Goal: Check status: Check status

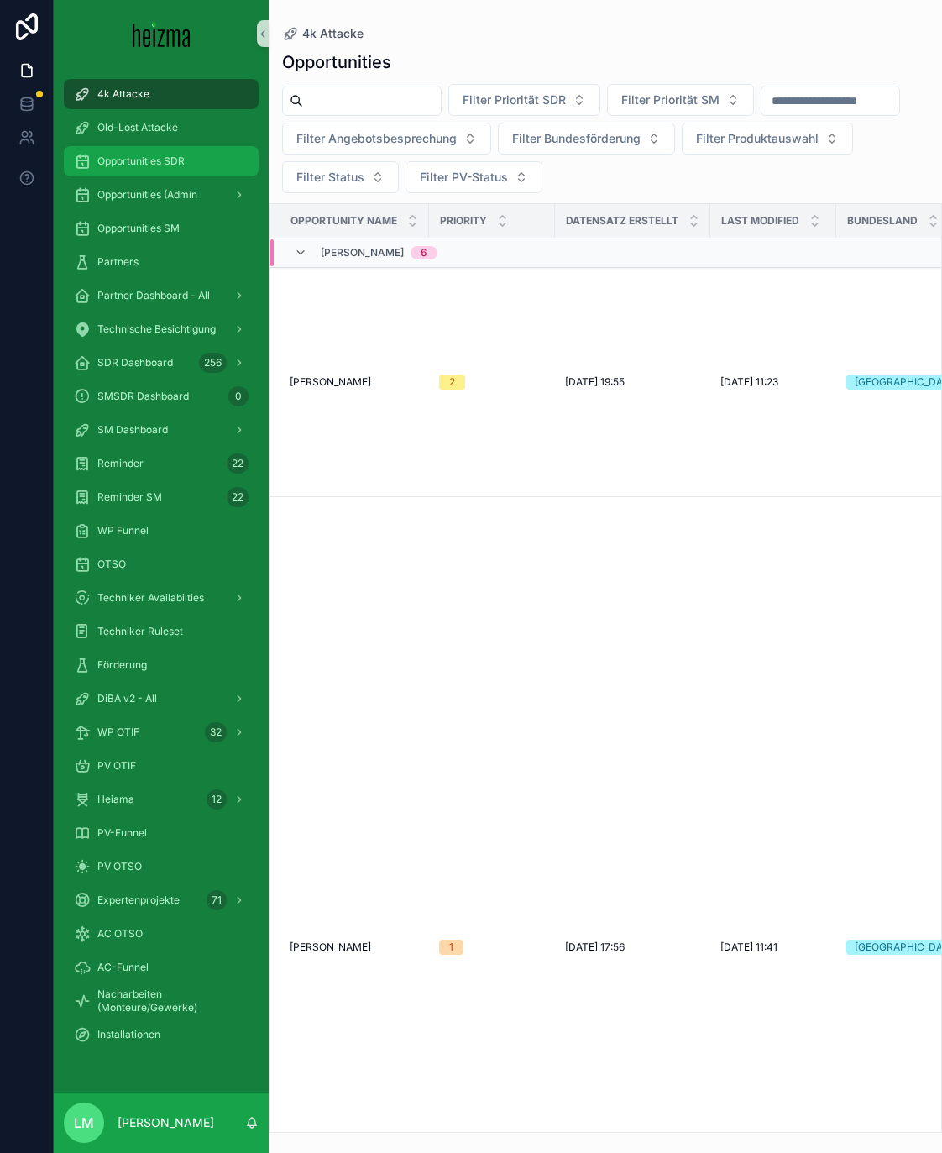
click at [175, 162] on span "Opportunities SDR" at bounding box center [140, 161] width 87 height 13
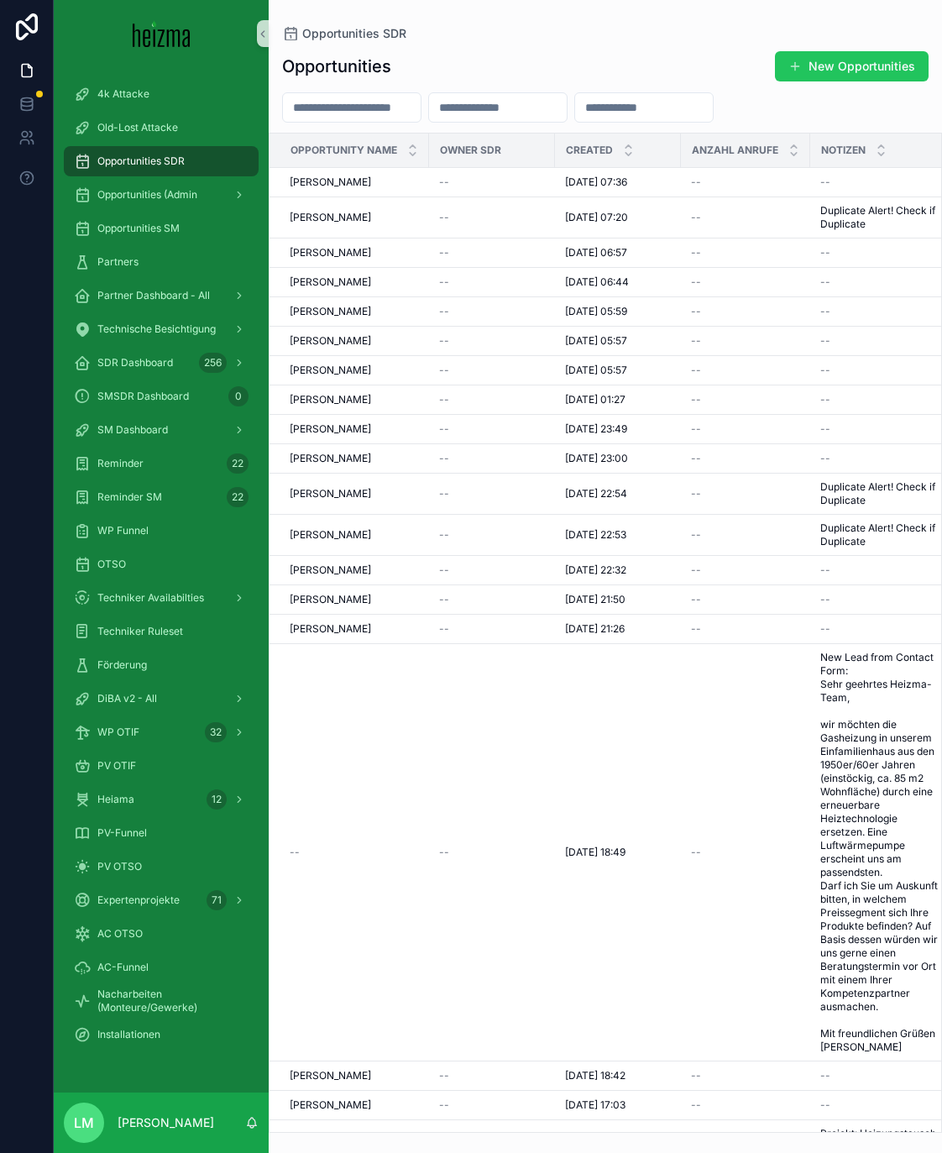
click at [349, 114] on input "scrollable content" at bounding box center [352, 108] width 138 height 24
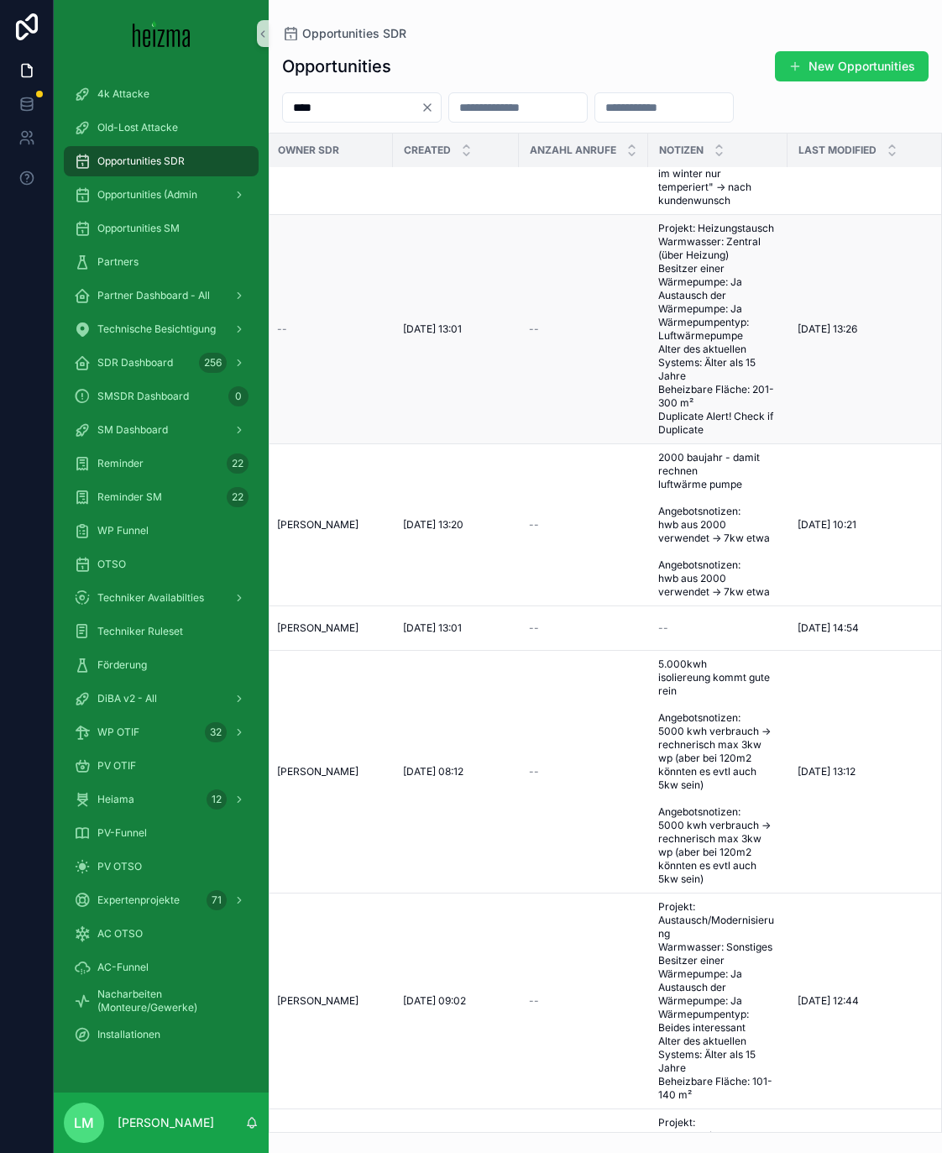
scroll to position [1866, 0]
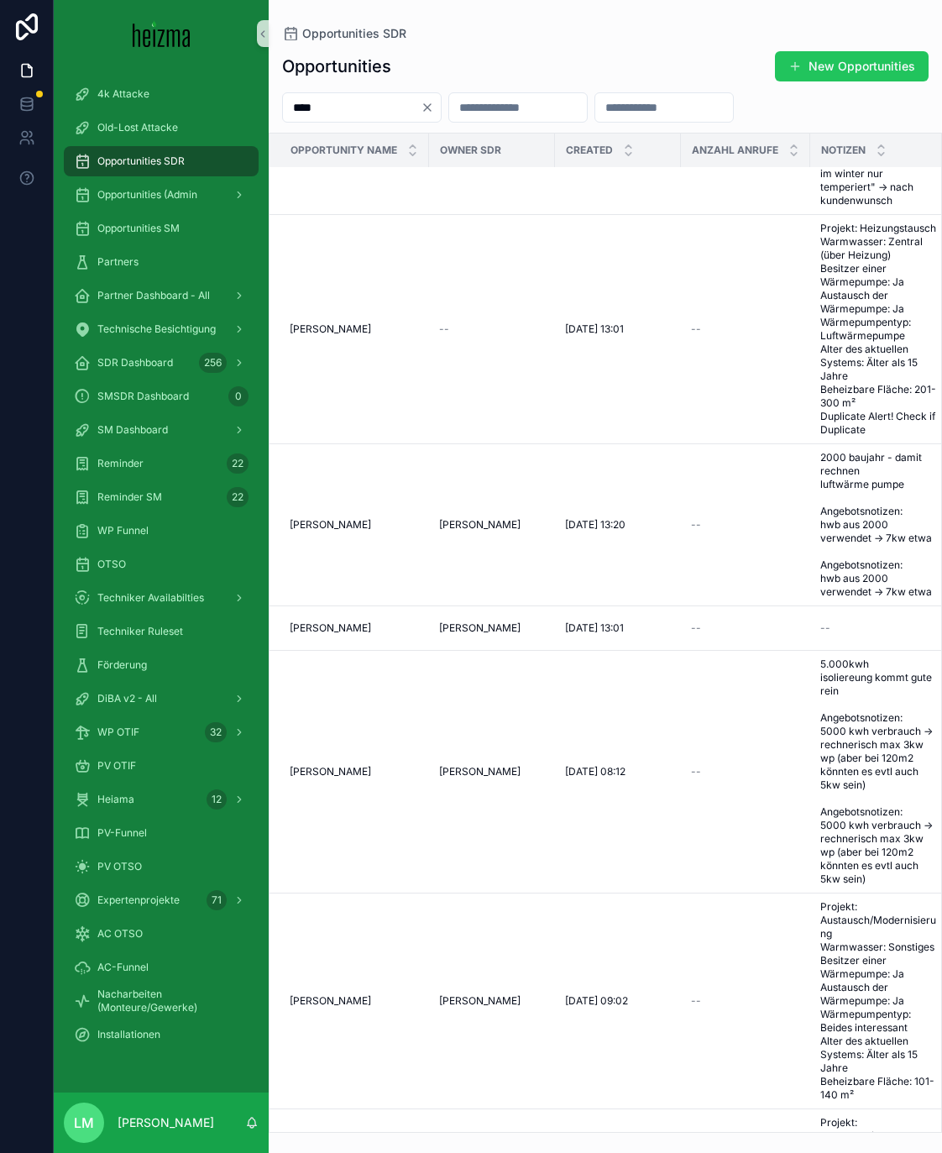
click at [292, 108] on input "****" at bounding box center [352, 108] width 138 height 24
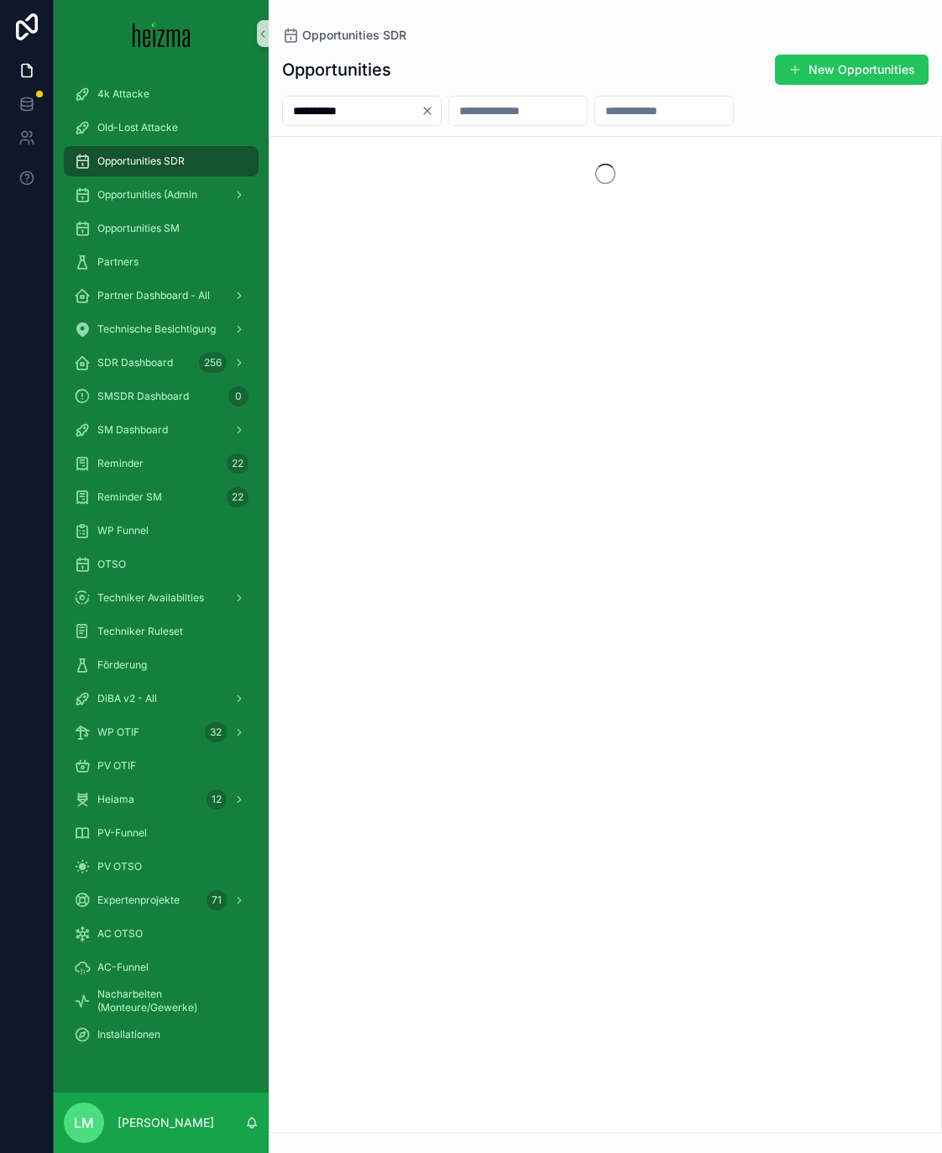
type input "**********"
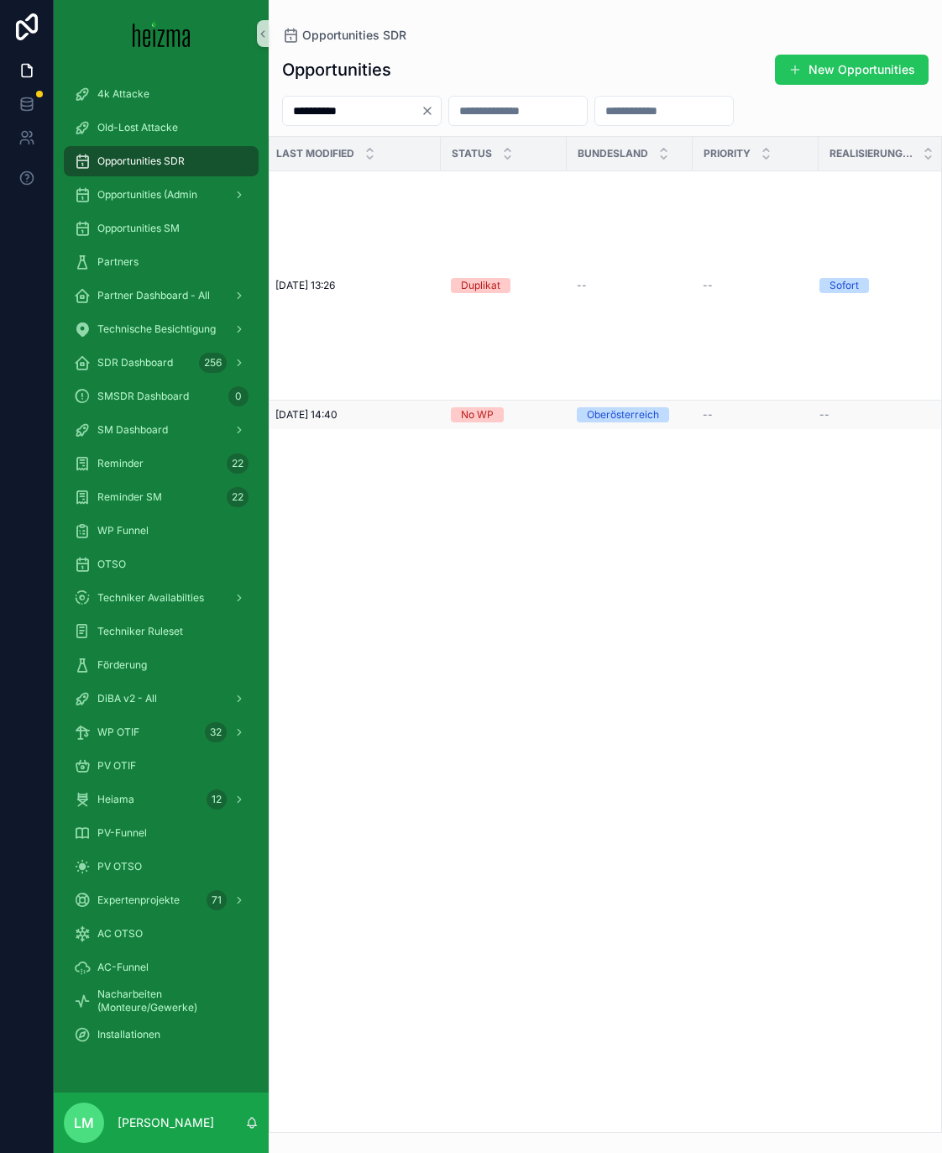
scroll to position [0, 690]
click at [359, 412] on div "[DATE] 14:40 [DATE] 14:40" at bounding box center [347, 414] width 155 height 13
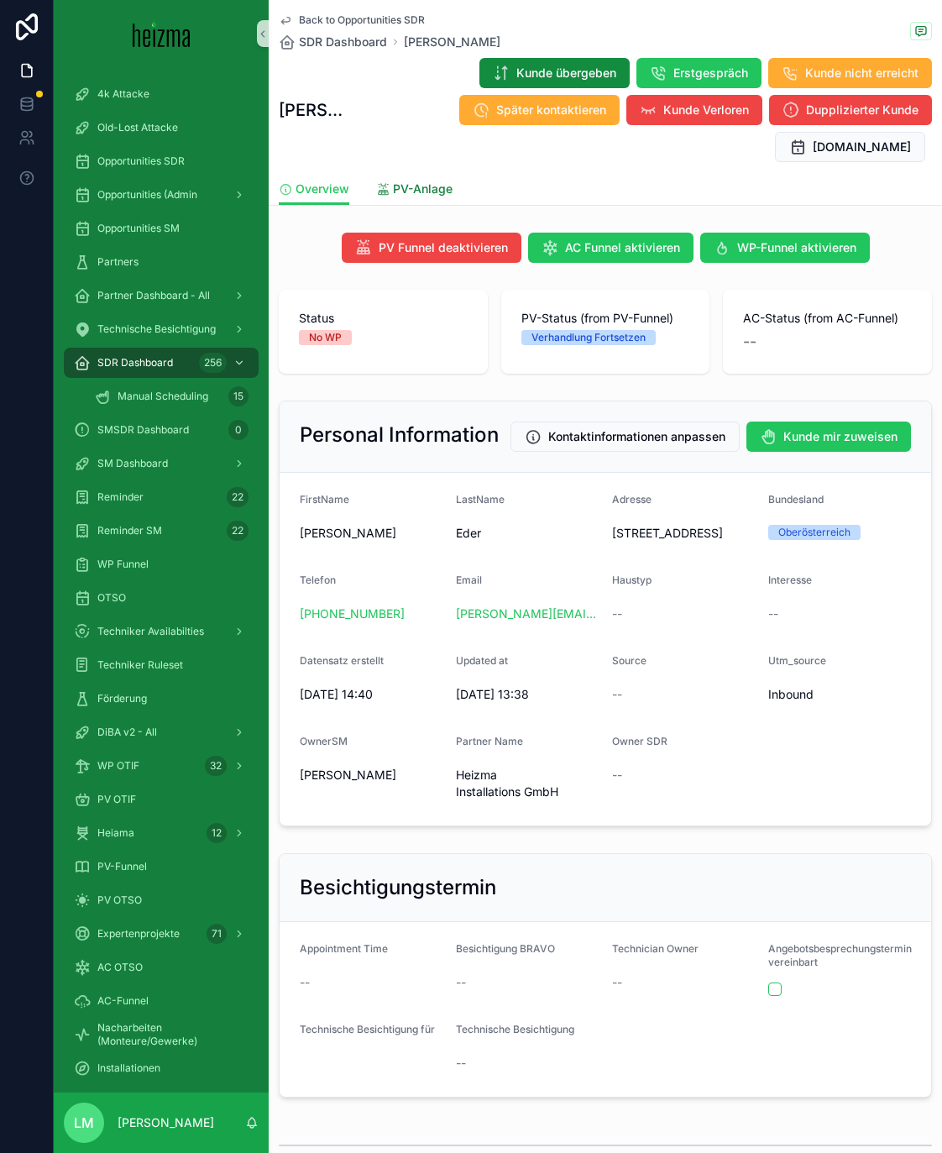
click at [405, 181] on span "PV-Anlage" at bounding box center [423, 189] width 60 height 17
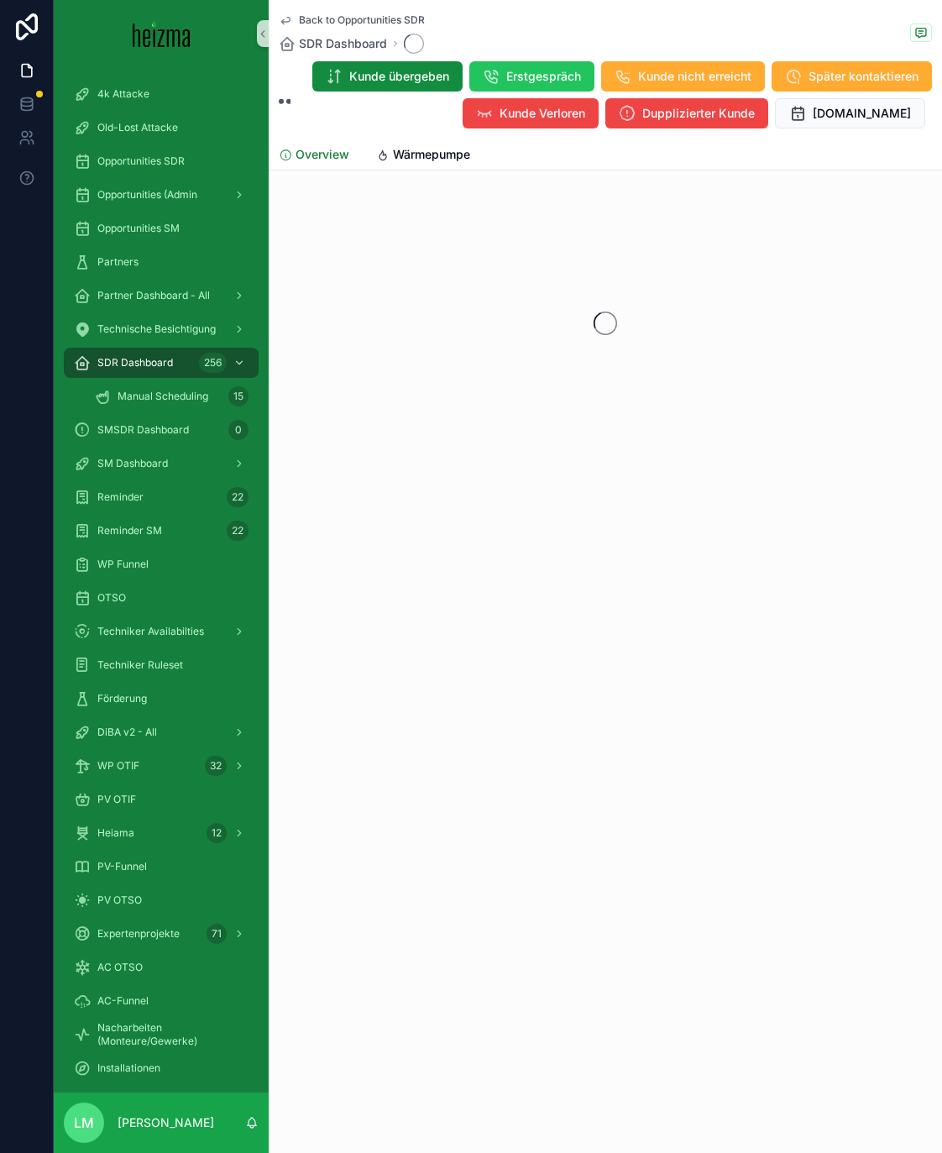
click at [333, 155] on span "Overview" at bounding box center [323, 154] width 54 height 17
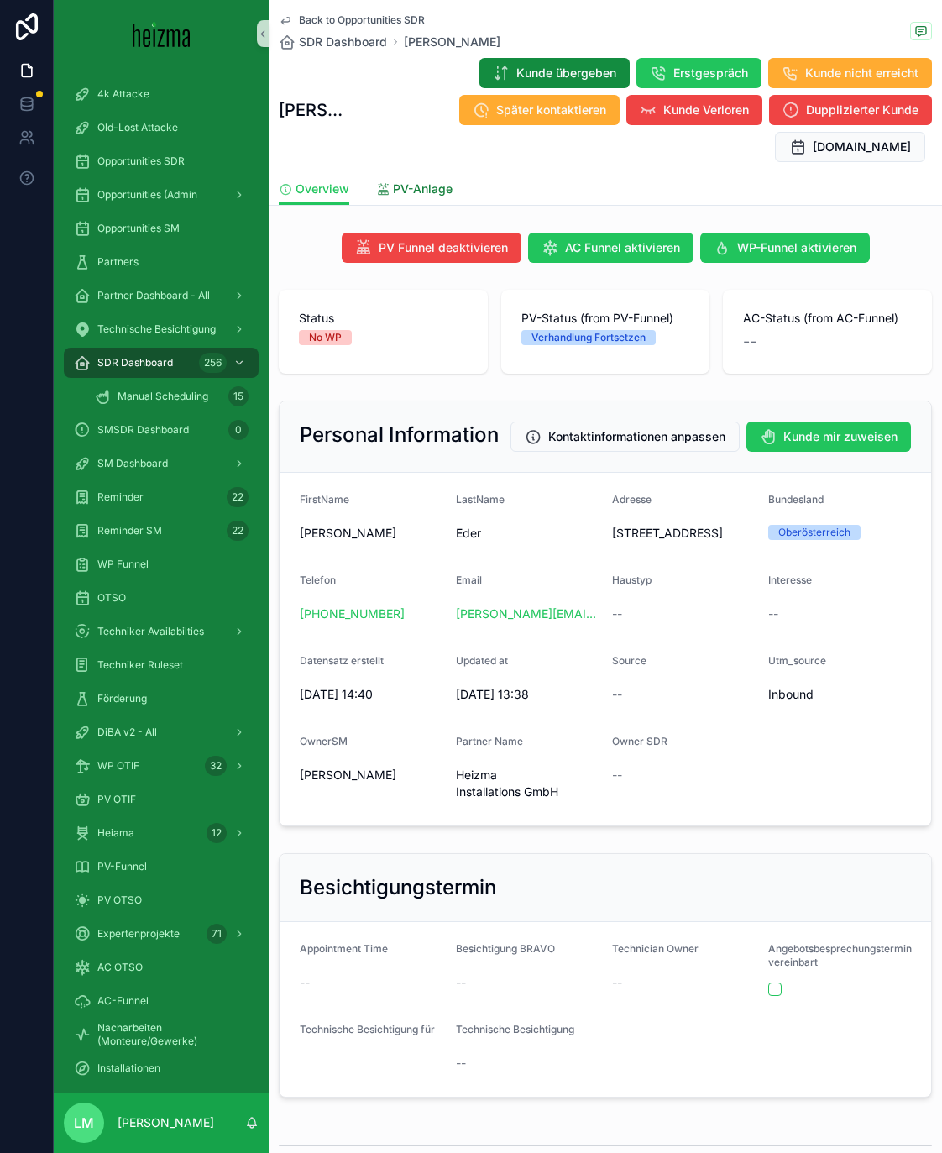
click at [428, 181] on span "PV-Anlage" at bounding box center [423, 189] width 60 height 17
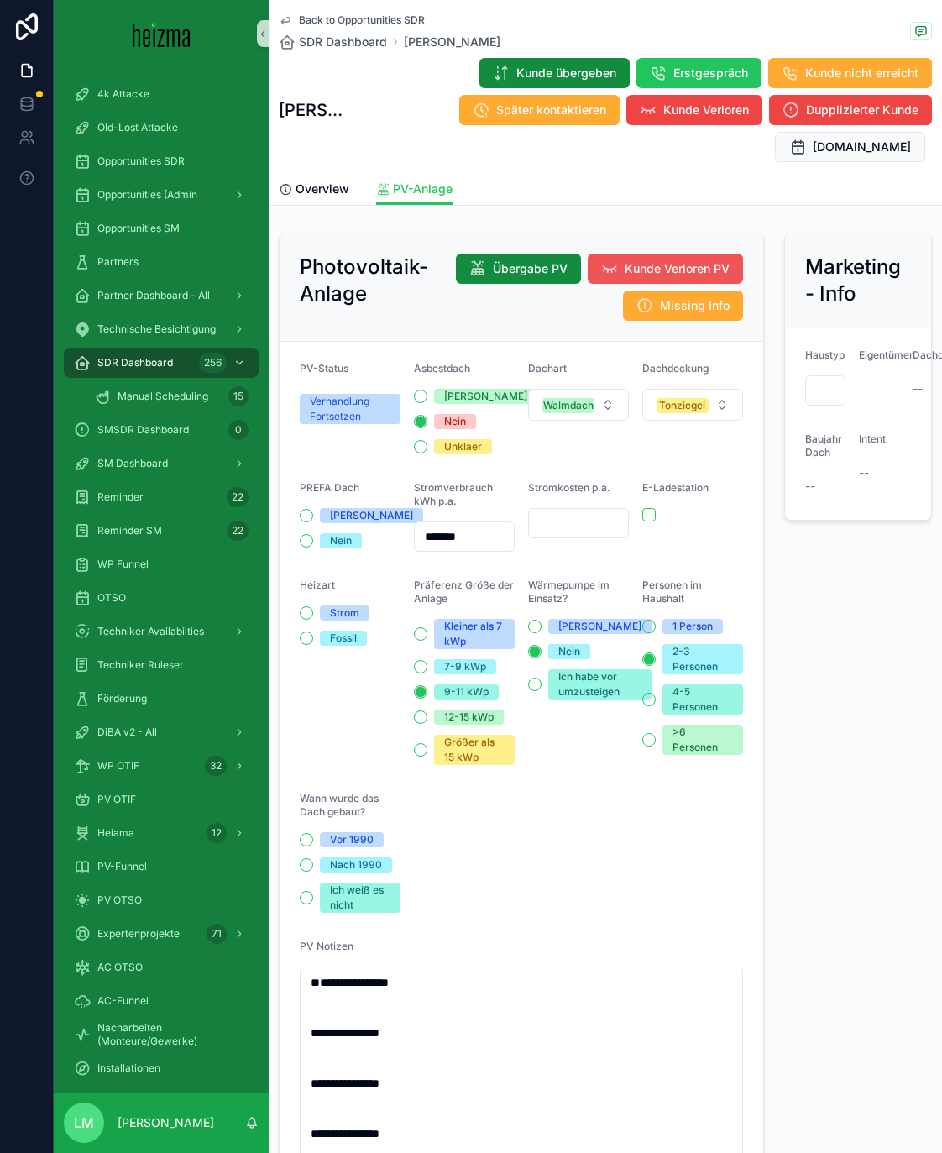
click at [617, 254] on button "Kunde Verloren PV" at bounding box center [665, 269] width 155 height 30
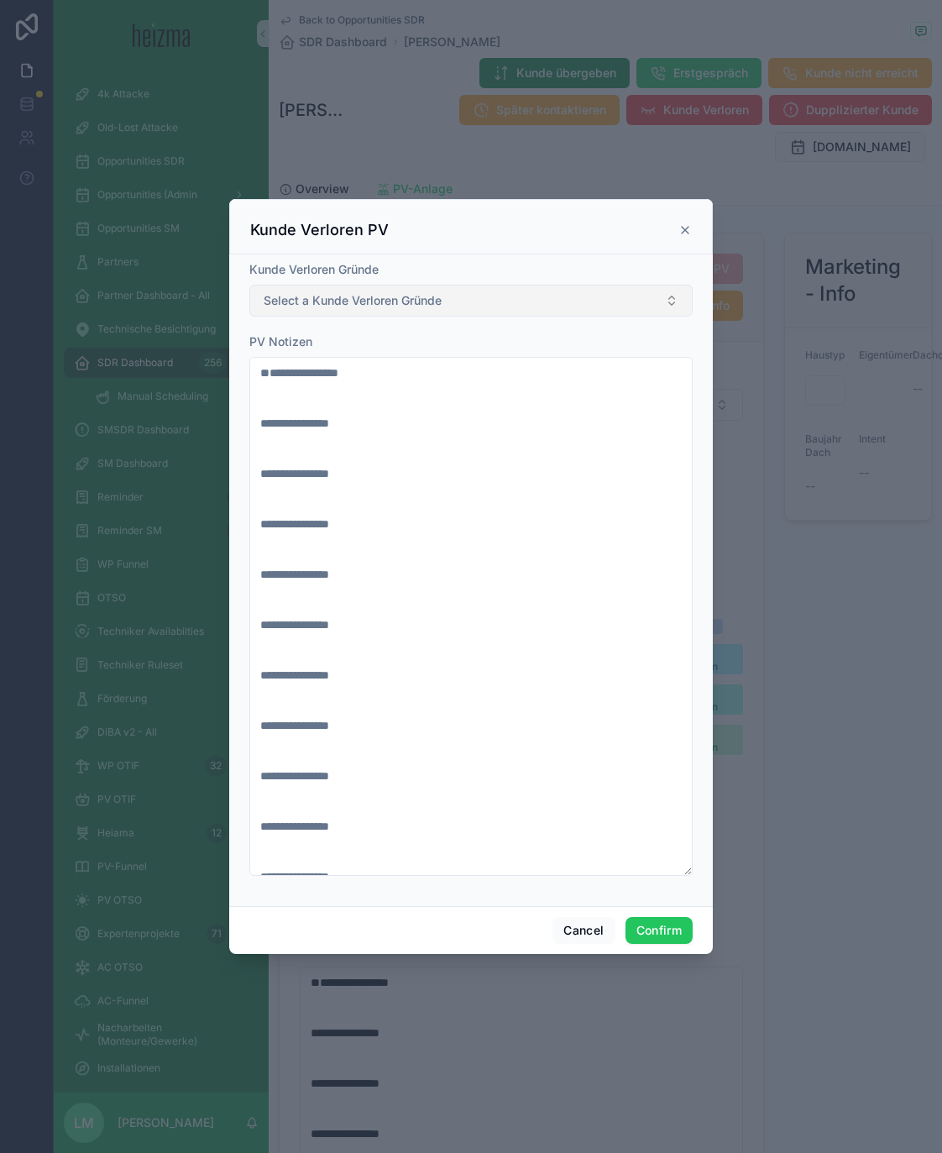
click at [330, 315] on button "Select a Kunde Verloren Gründe" at bounding box center [470, 301] width 443 height 32
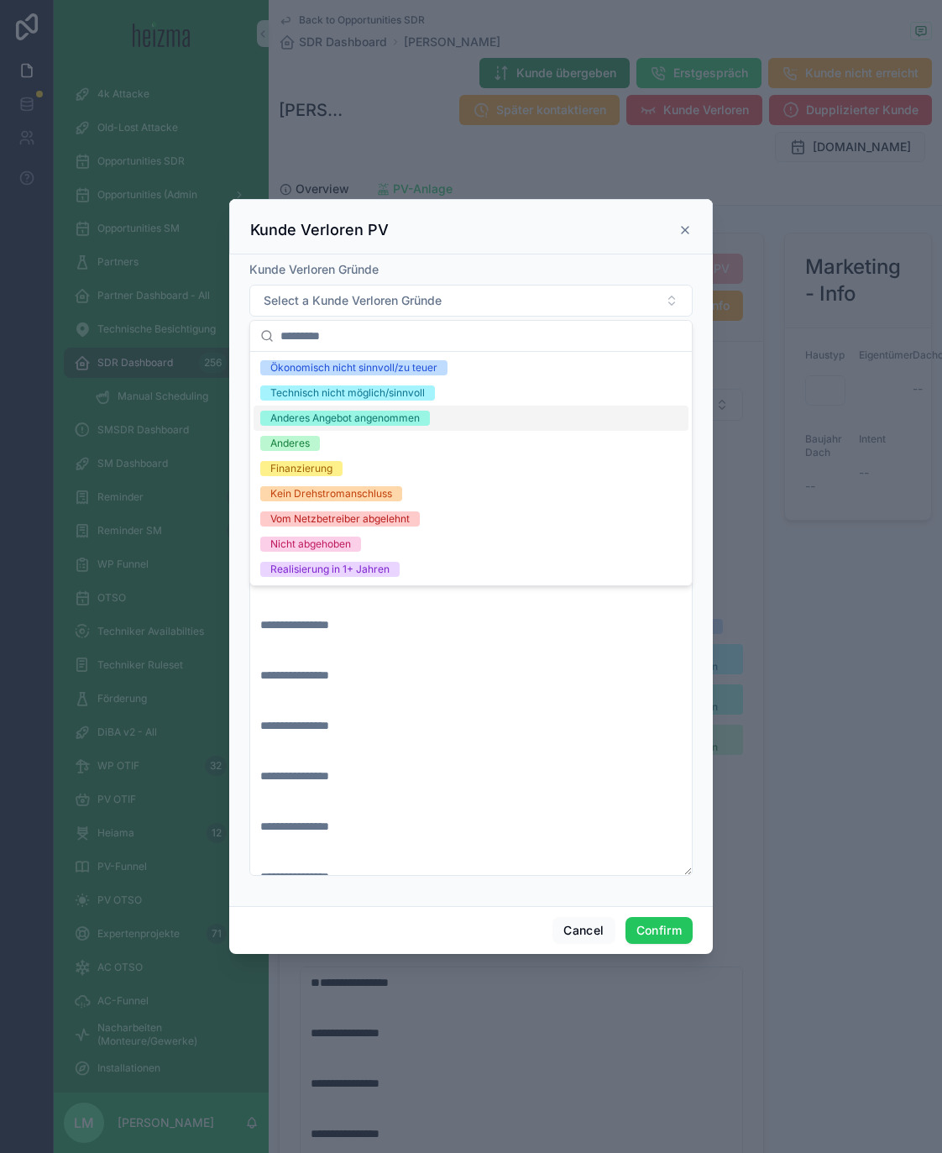
click at [328, 419] on div "Anderes Angebot angenommen" at bounding box center [344, 418] width 149 height 15
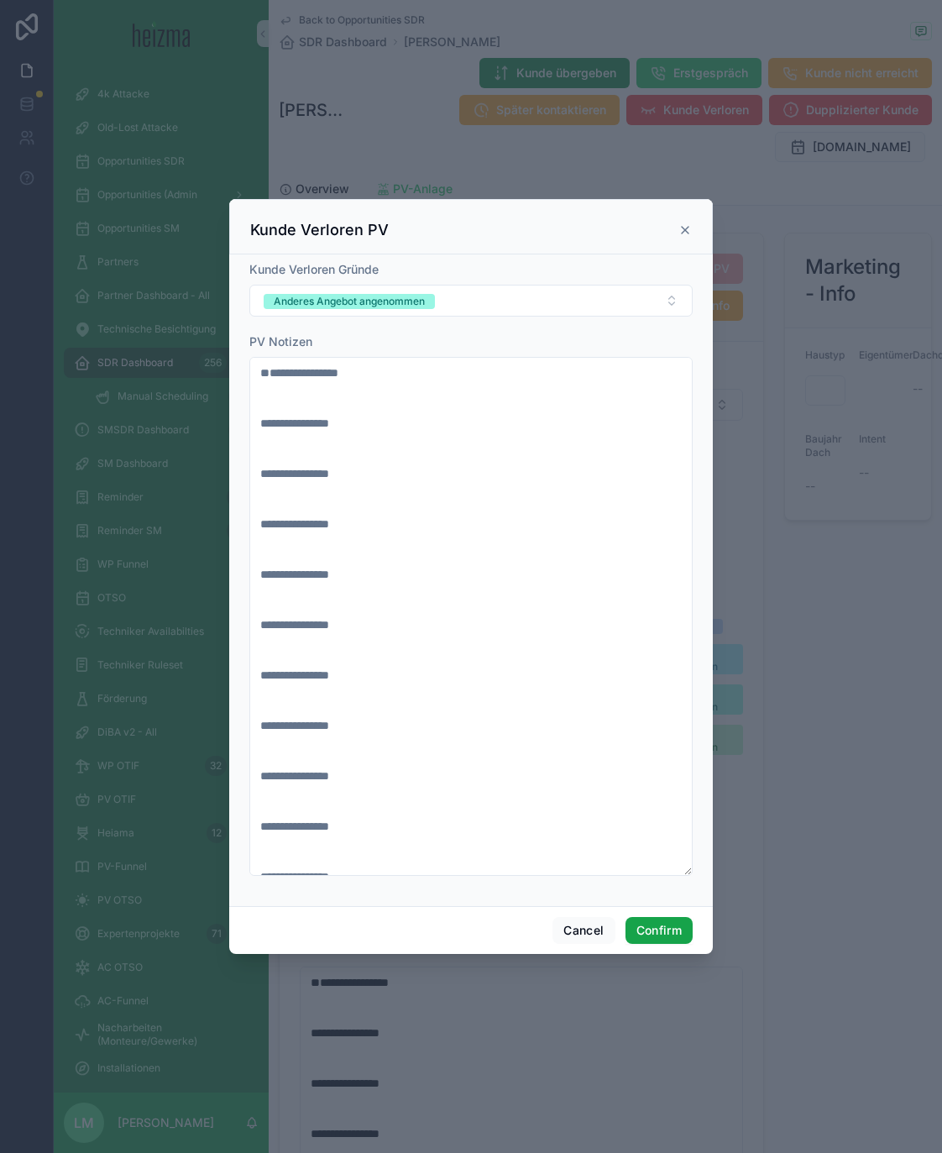
click at [644, 673] on button "Confirm" at bounding box center [659, 930] width 67 height 27
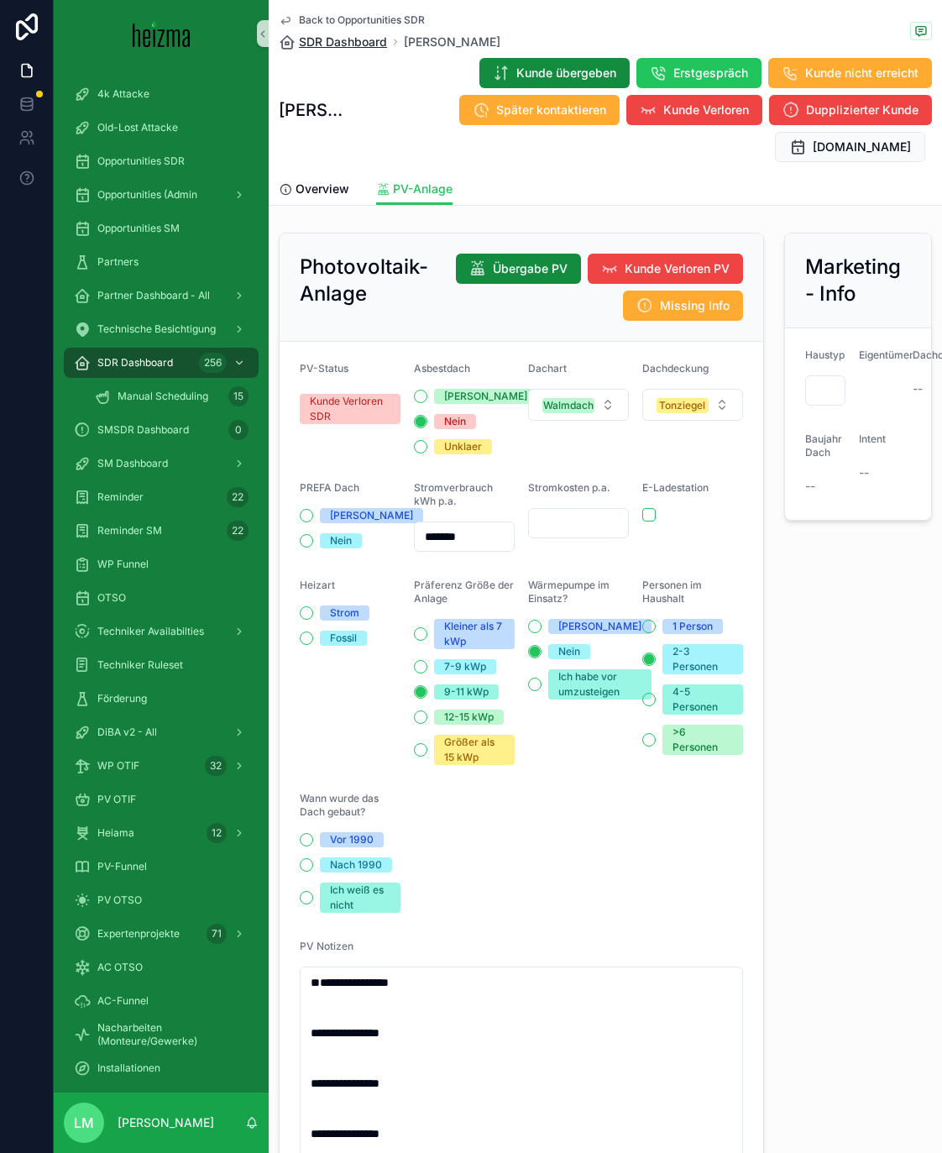
click at [344, 48] on span "SDR Dashboard" at bounding box center [343, 42] width 88 height 17
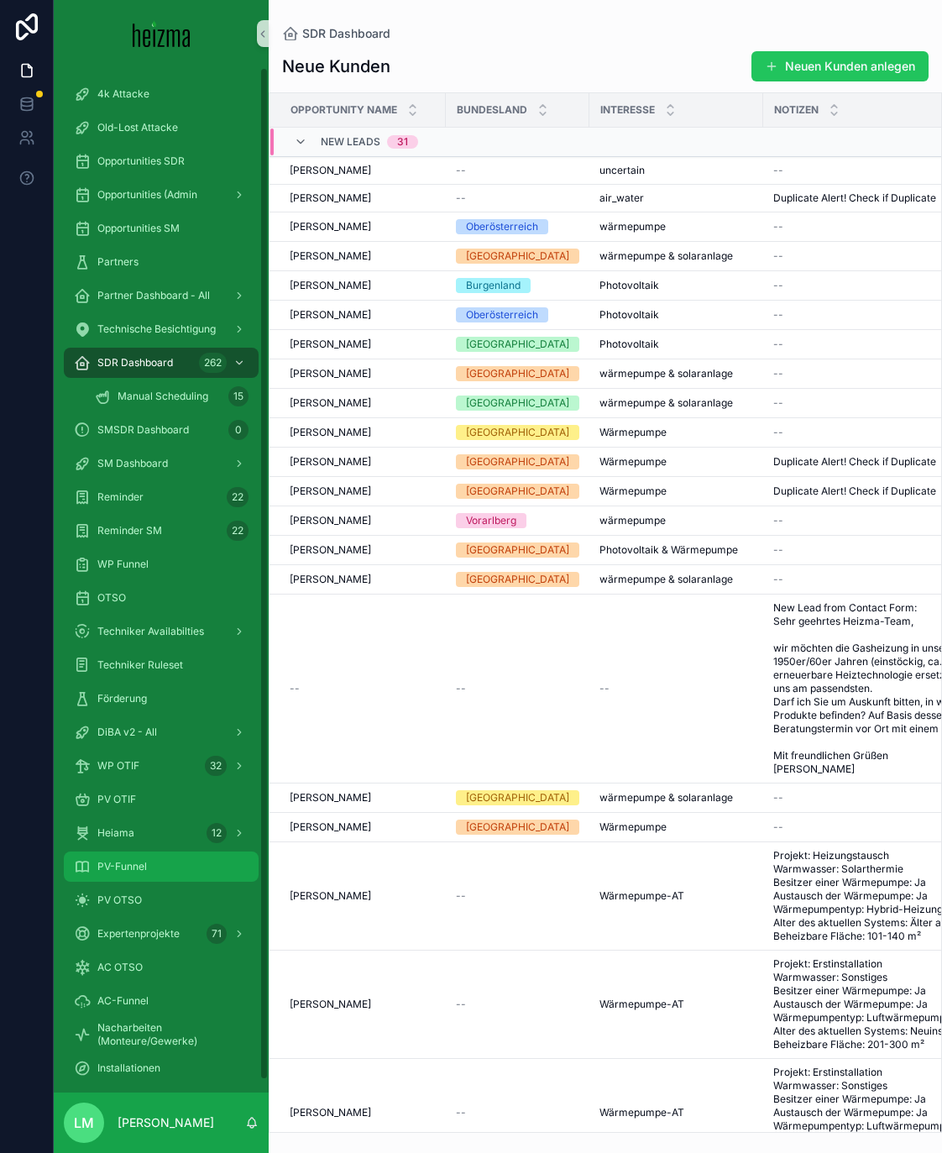
click at [85, 673] on icon "scrollable content" at bounding box center [82, 866] width 17 height 17
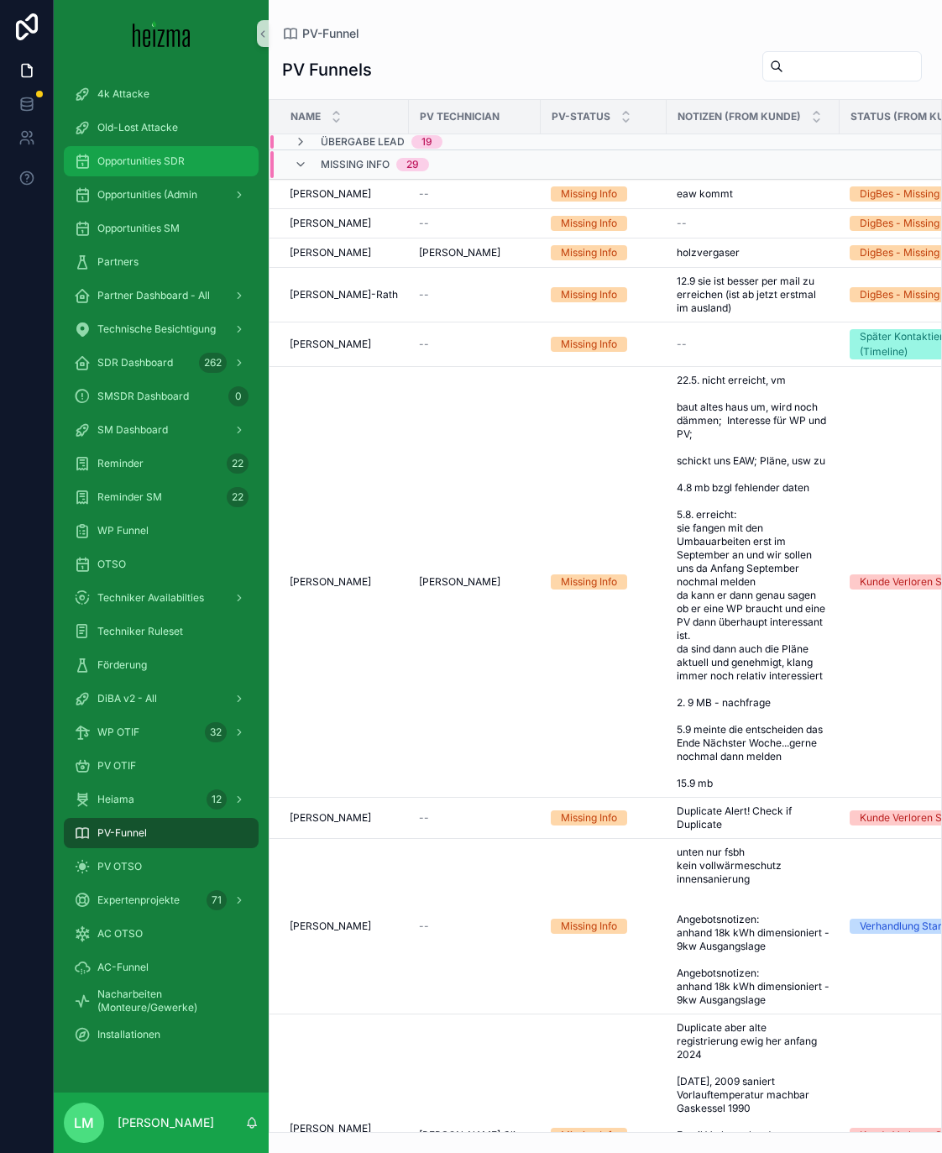
click at [135, 172] on div "Opportunities SDR" at bounding box center [161, 161] width 175 height 27
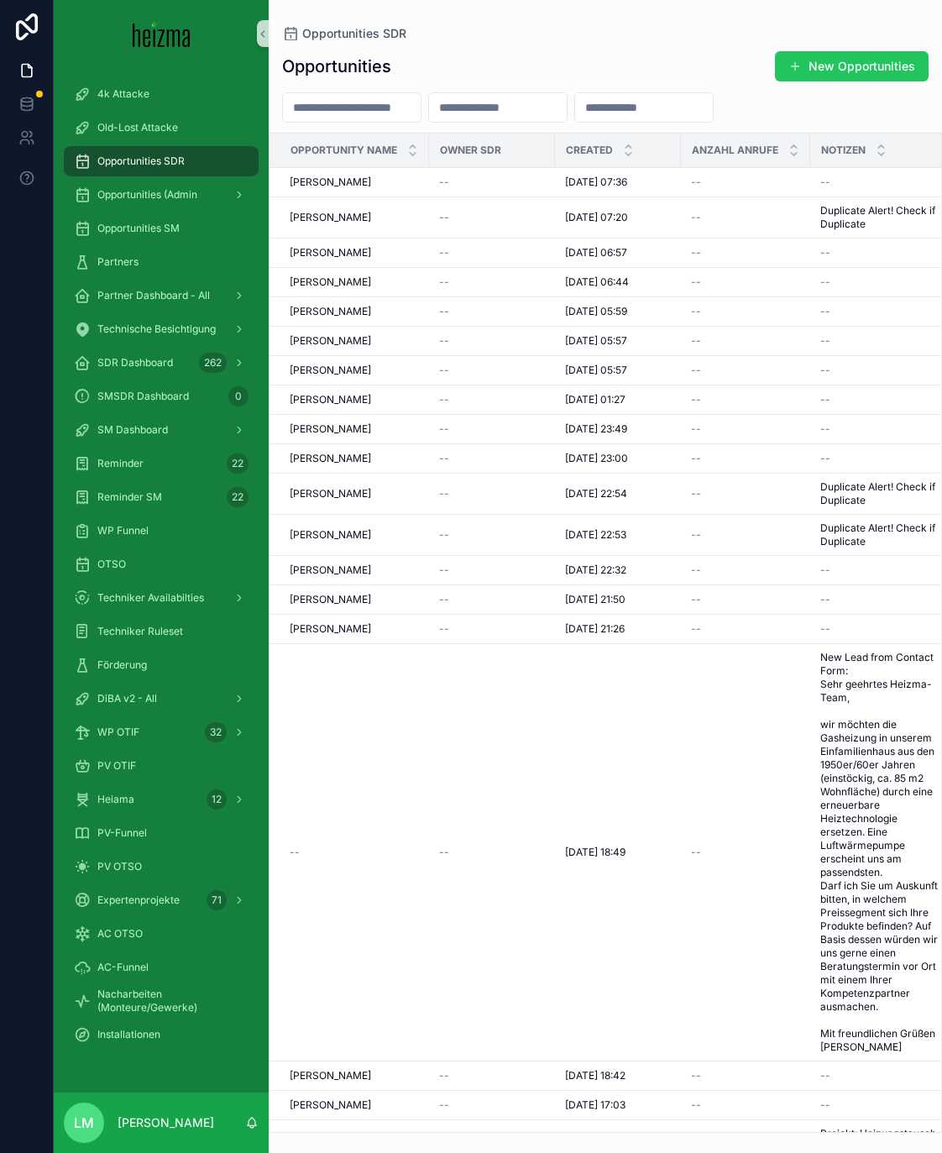
click at [328, 108] on input "scrollable content" at bounding box center [352, 108] width 138 height 24
type input "**********"
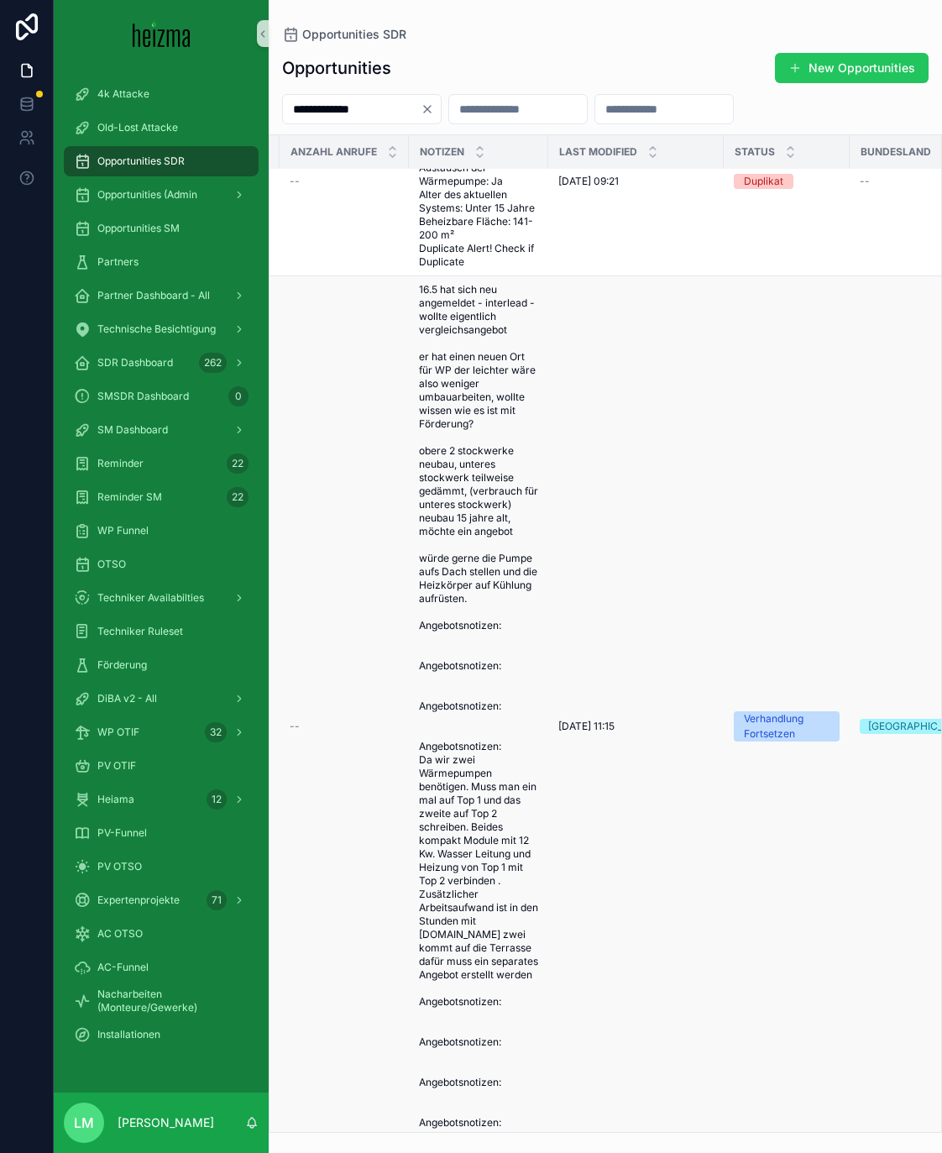
scroll to position [140, 407]
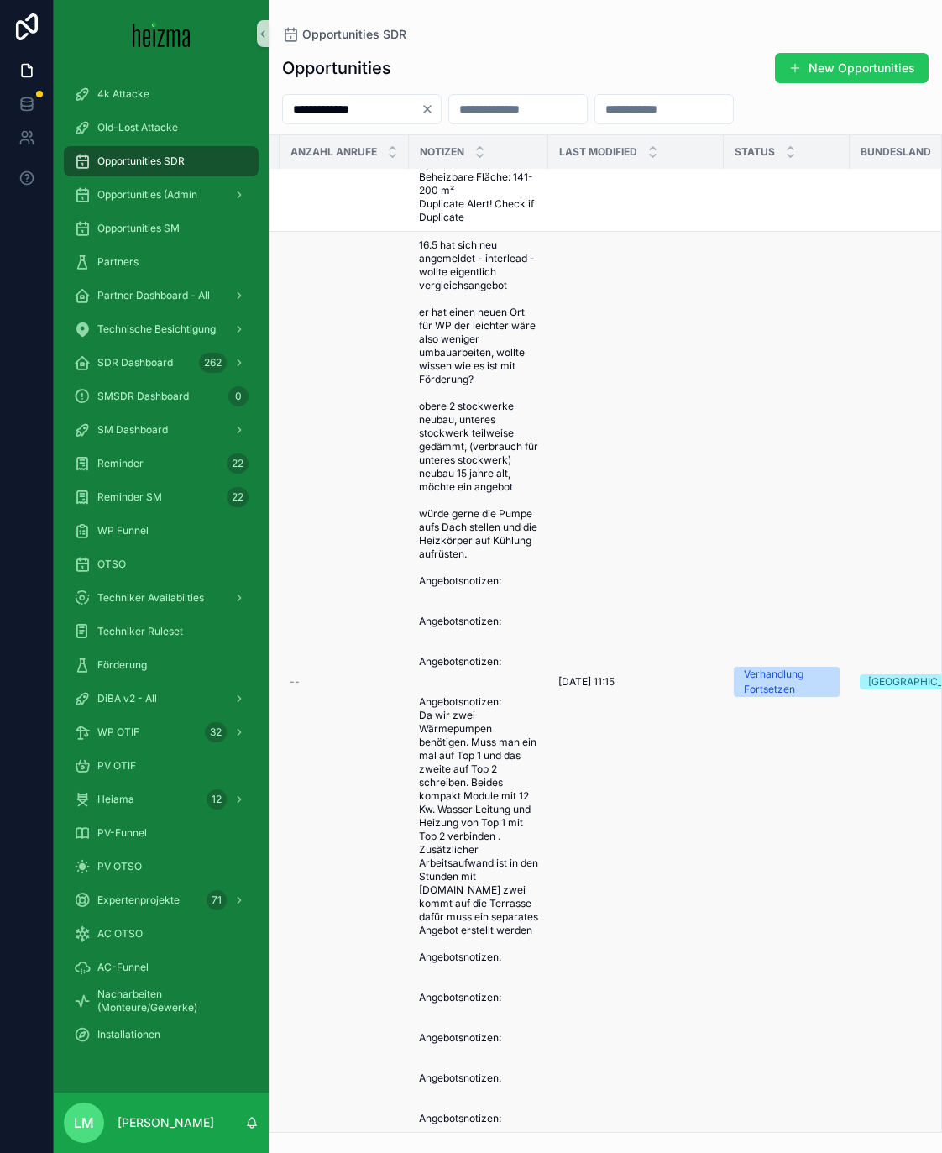
click at [459, 657] on span "16.5 hat sich neu angemeldet - interlead - wollte eigentlich vergleichsangebot …" at bounding box center [478, 682] width 119 height 887
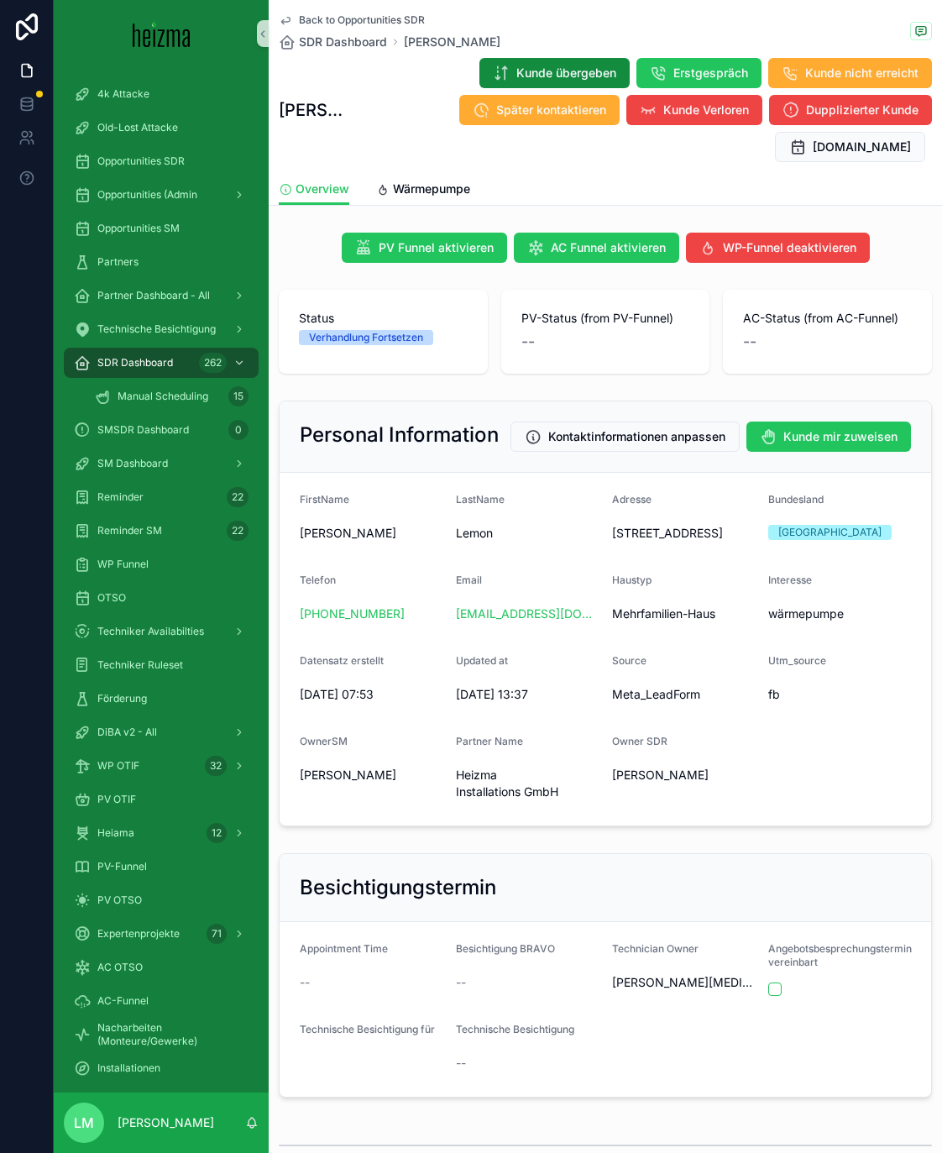
drag, startPoint x: 720, startPoint y: 800, endPoint x: 370, endPoint y: 495, distance: 464.3
click at [370, 495] on form "FirstName [PERSON_NAME] Lemon Adresse [STREET_ADDRESS] Telefon [PHONE_NUMBER] E…" at bounding box center [606, 649] width 652 height 353
click at [330, 495] on span "FirstName" at bounding box center [325, 499] width 50 height 13
click at [291, 495] on form "FirstName [PERSON_NAME] Lemon Adresse [STREET_ADDRESS] Telefon [PHONE_NUMBER] E…" at bounding box center [606, 649] width 652 height 353
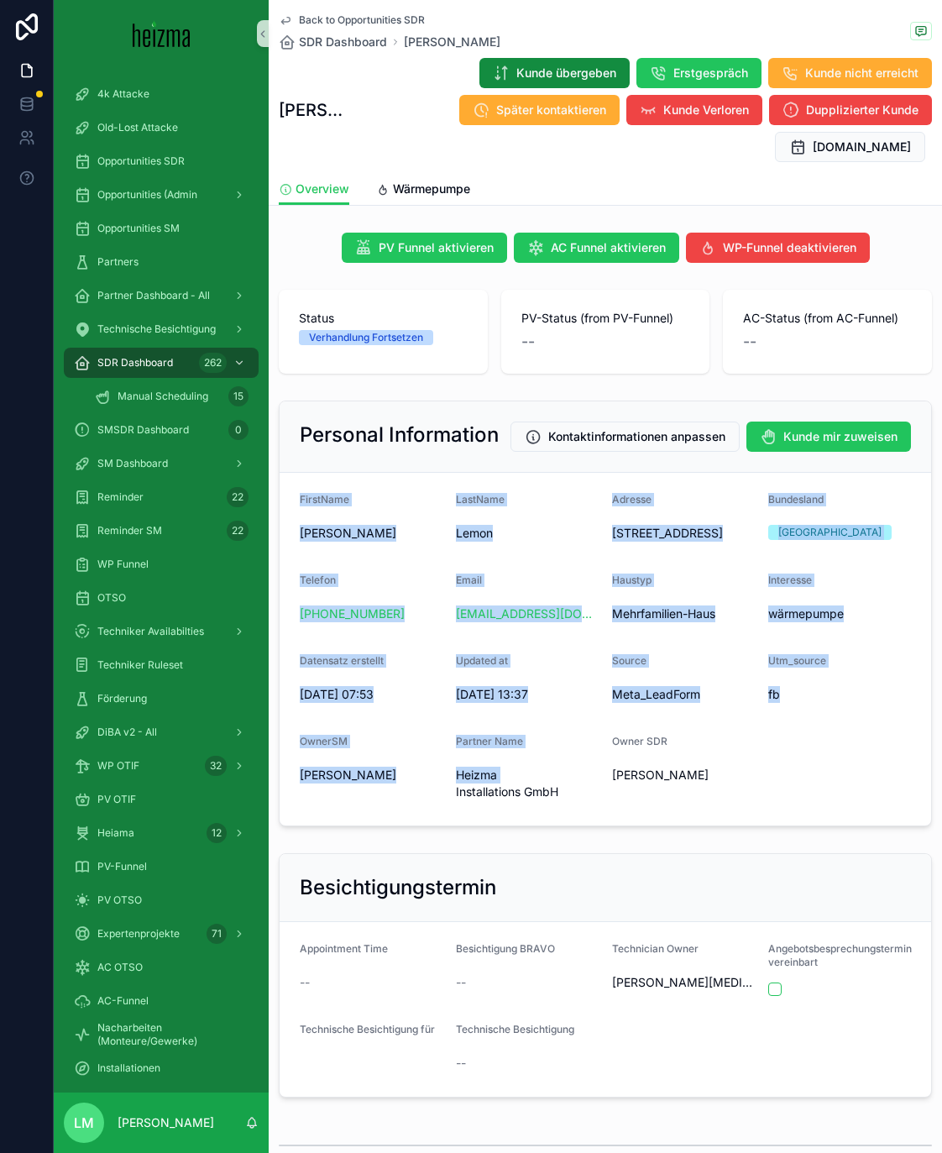
drag, startPoint x: 291, startPoint y: 495, endPoint x: 603, endPoint y: 794, distance: 432.5
click at [603, 673] on form "FirstName [PERSON_NAME] Lemon Adresse [STREET_ADDRESS] Telefon [PHONE_NUMBER] E…" at bounding box center [606, 649] width 652 height 353
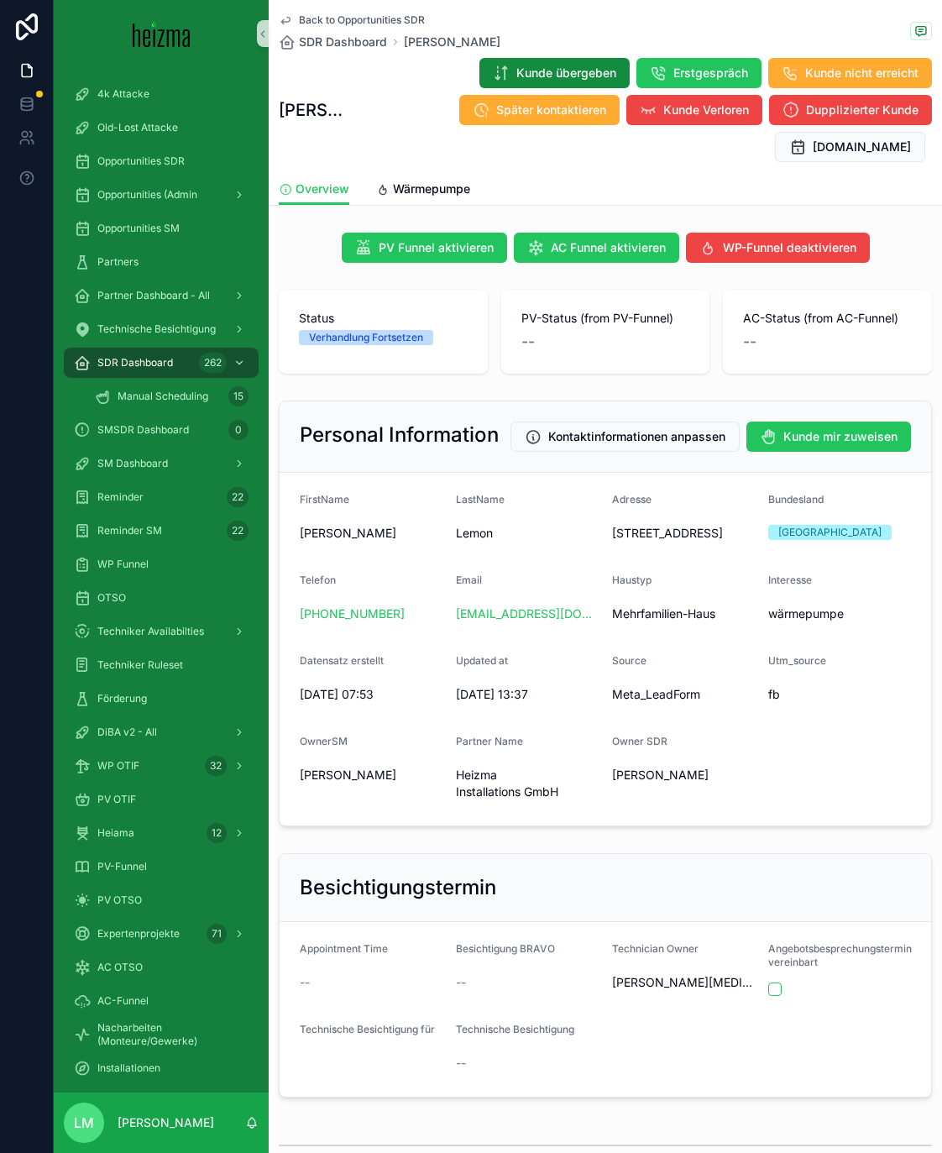
click at [667, 673] on span "[PERSON_NAME]" at bounding box center [660, 775] width 97 height 17
click at [419, 199] on link "Wärmepumpe" at bounding box center [423, 191] width 94 height 34
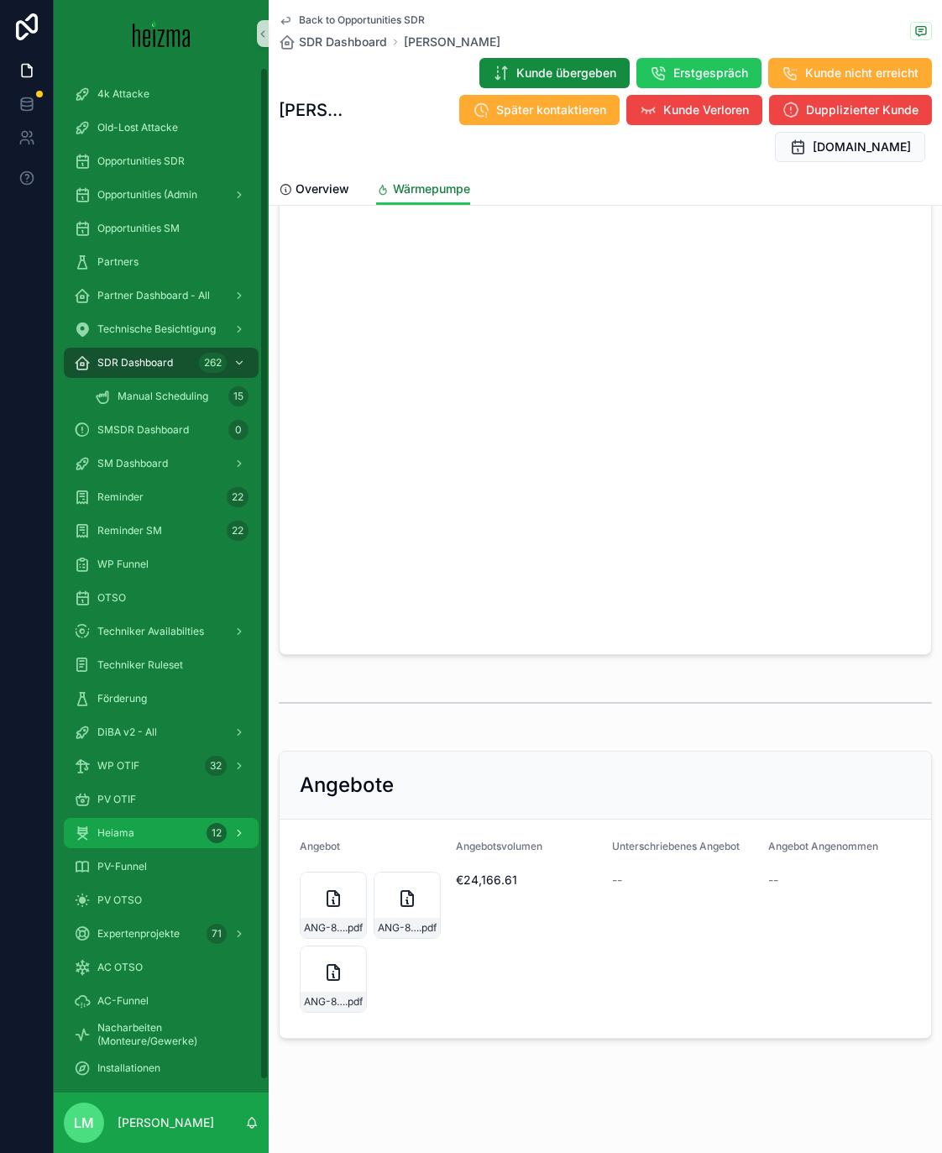
scroll to position [13, 0]
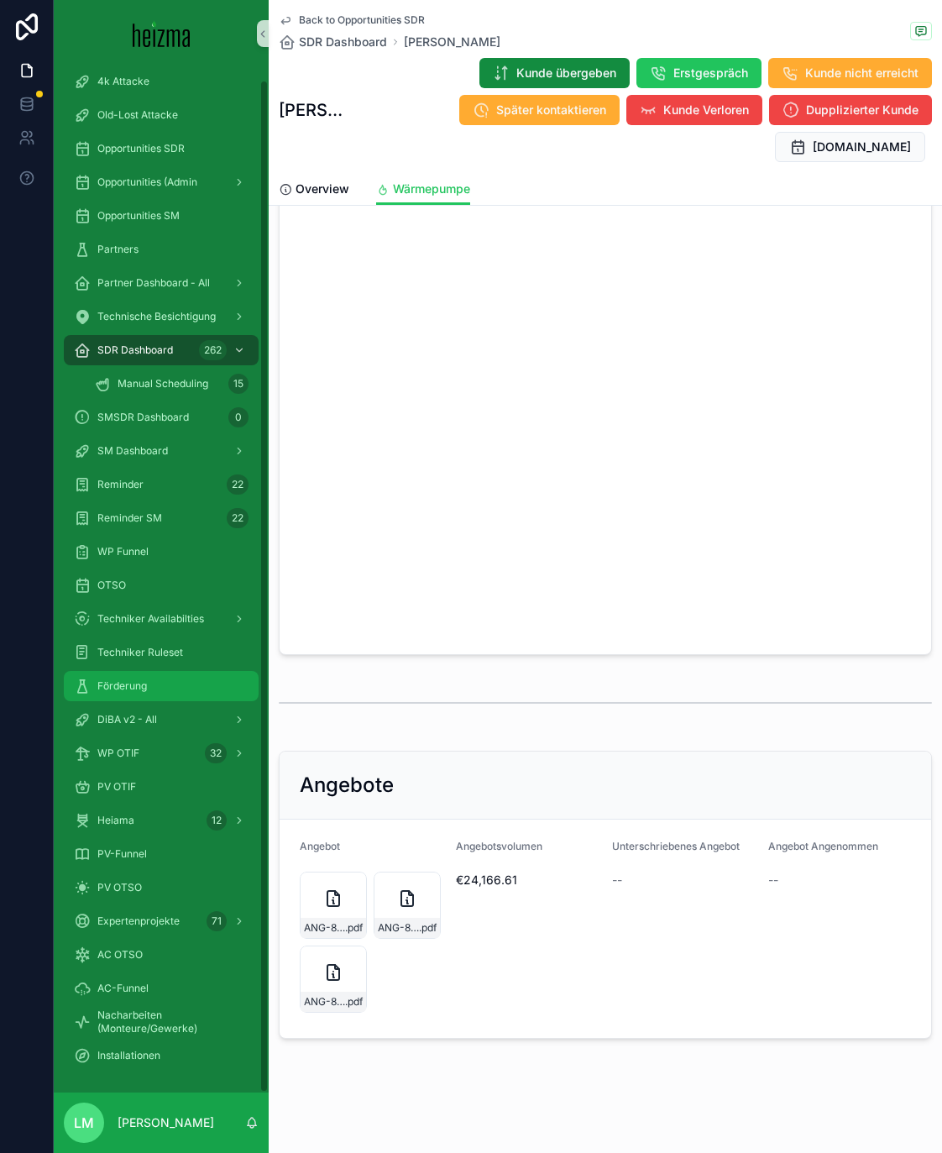
click at [133, 673] on span "Förderung" at bounding box center [122, 685] width 50 height 13
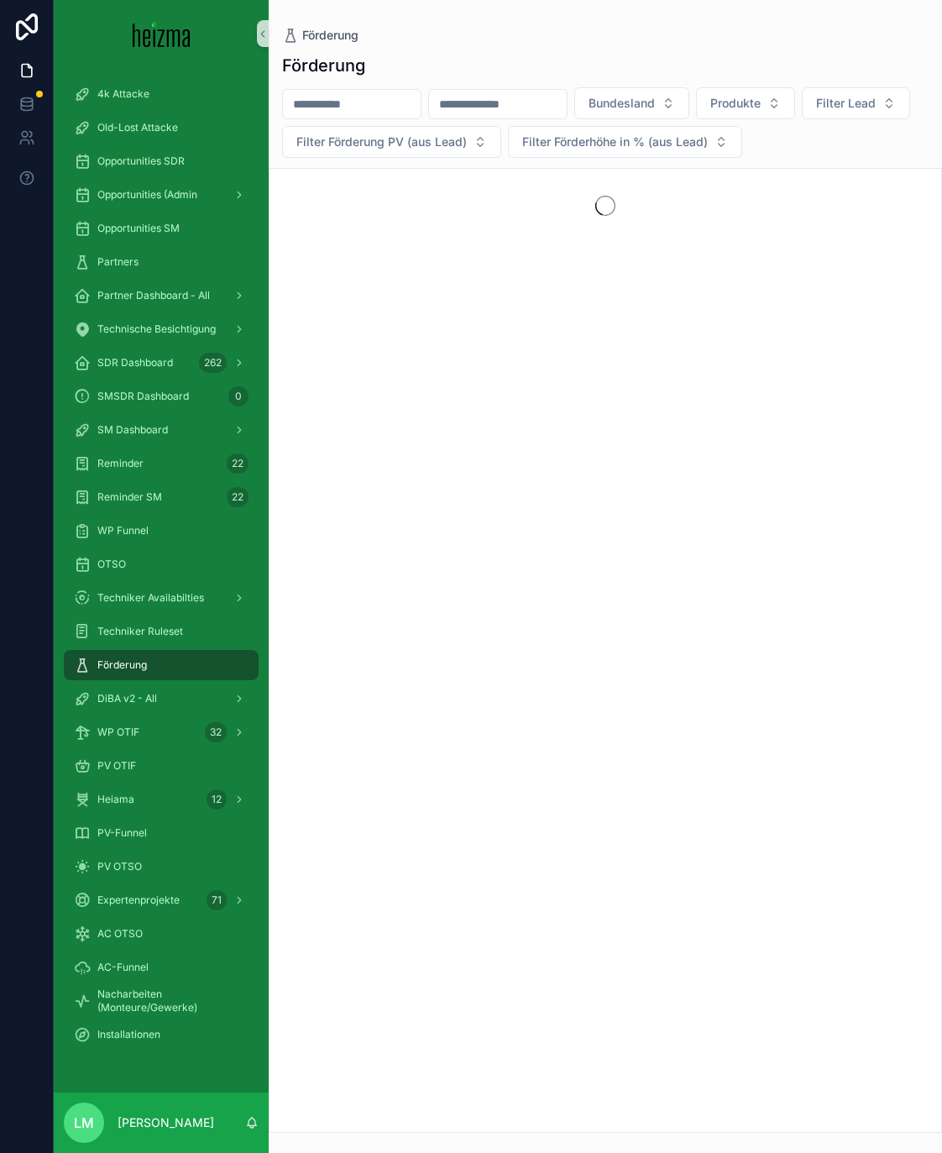
click at [375, 90] on div "scrollable content" at bounding box center [351, 104] width 139 height 30
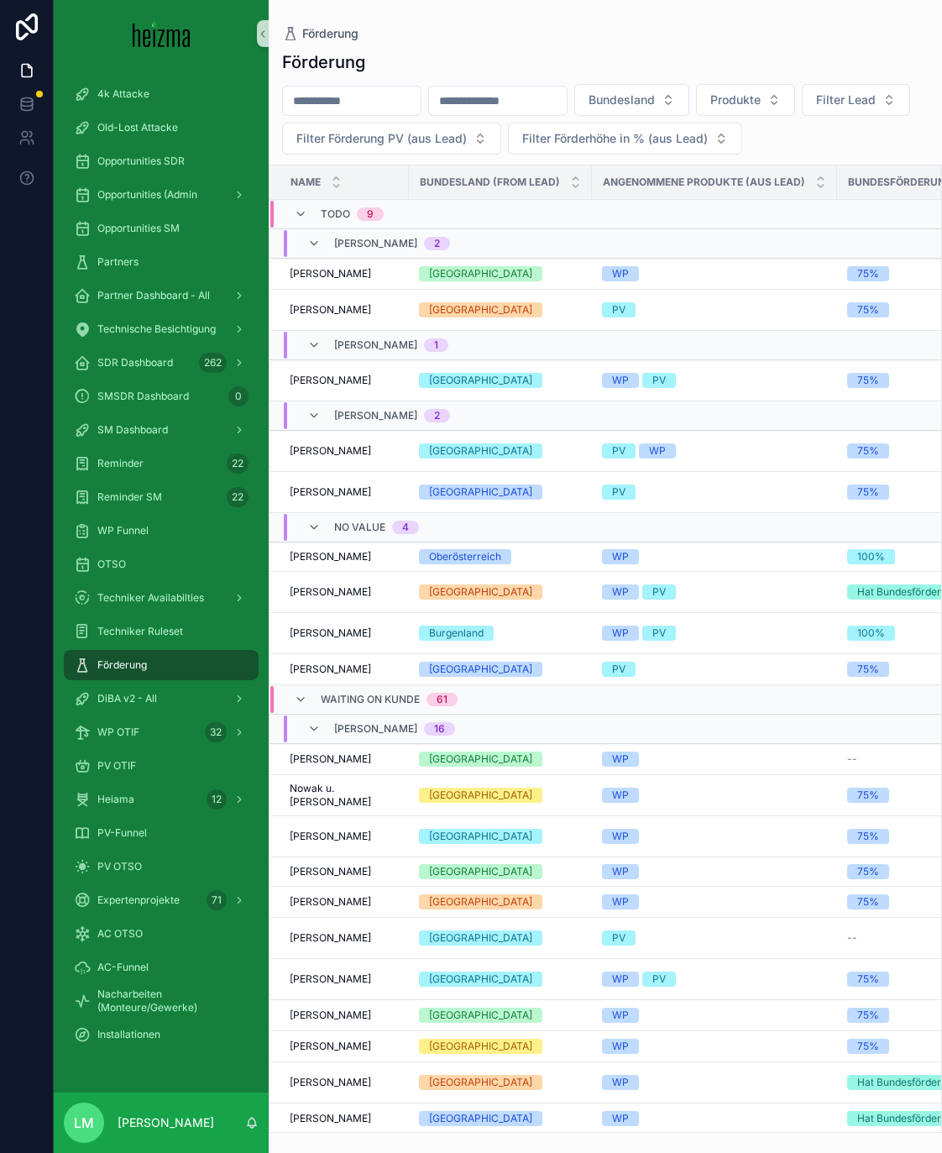
click at [375, 108] on input "scrollable content" at bounding box center [352, 101] width 138 height 24
type input "*"
type input "**********"
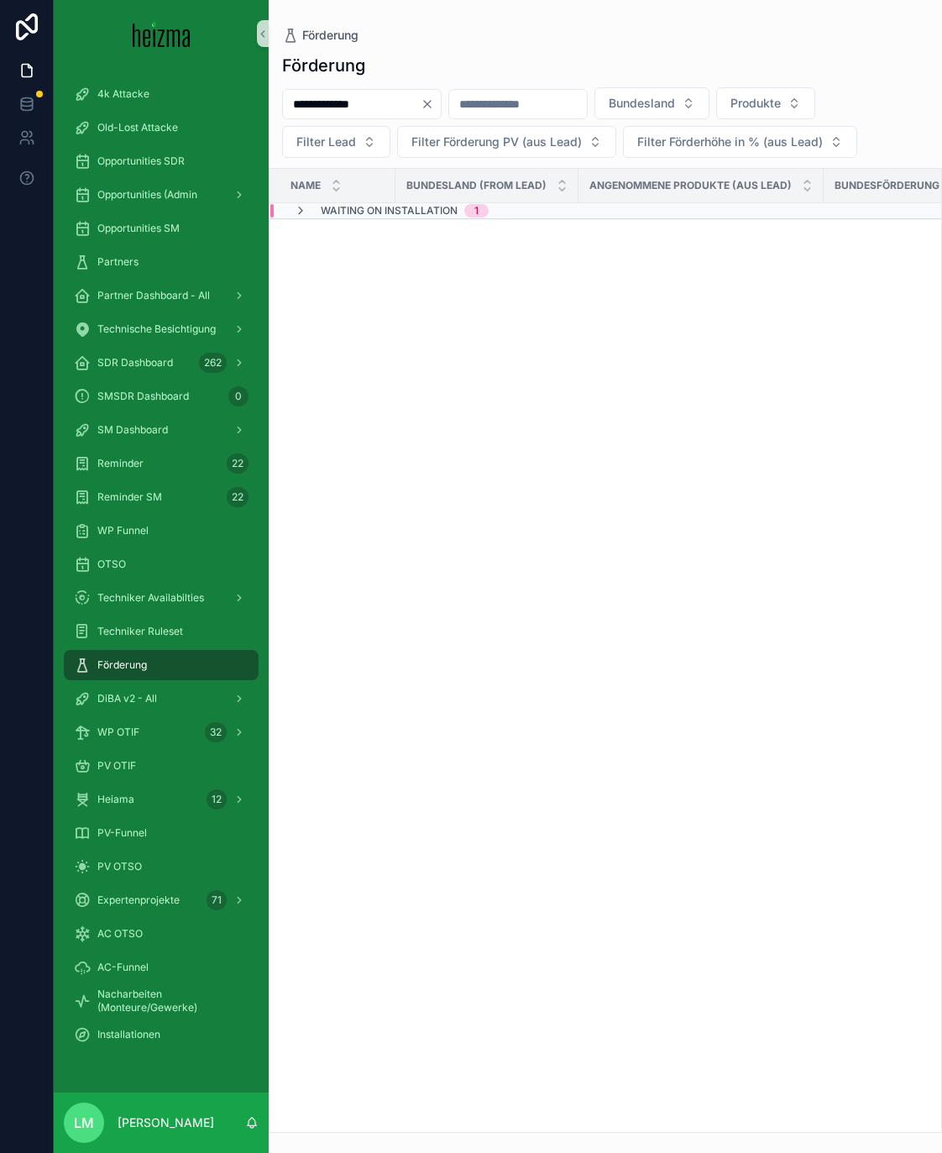
click at [342, 207] on span "Waiting on Installation" at bounding box center [389, 210] width 137 height 13
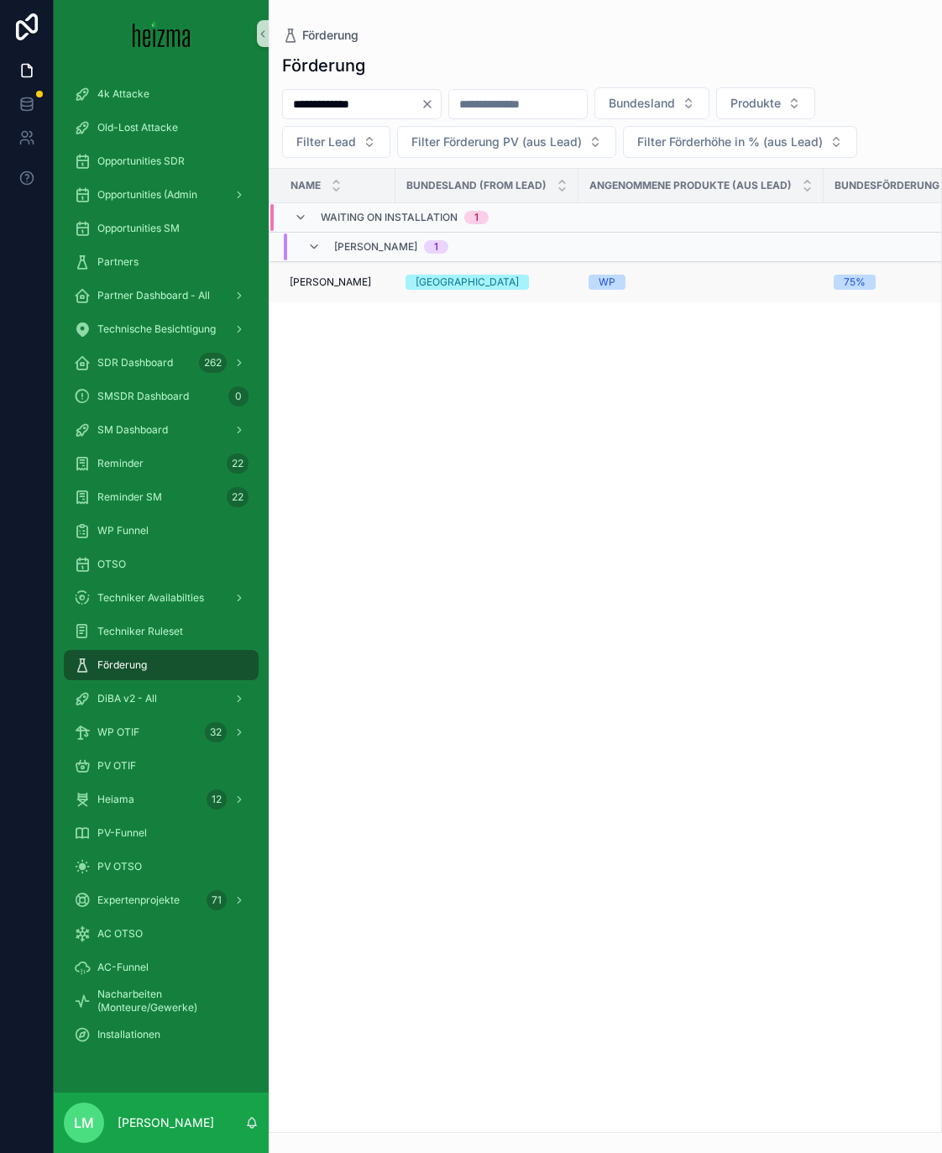
click at [322, 281] on span "[PERSON_NAME]" at bounding box center [330, 281] width 81 height 13
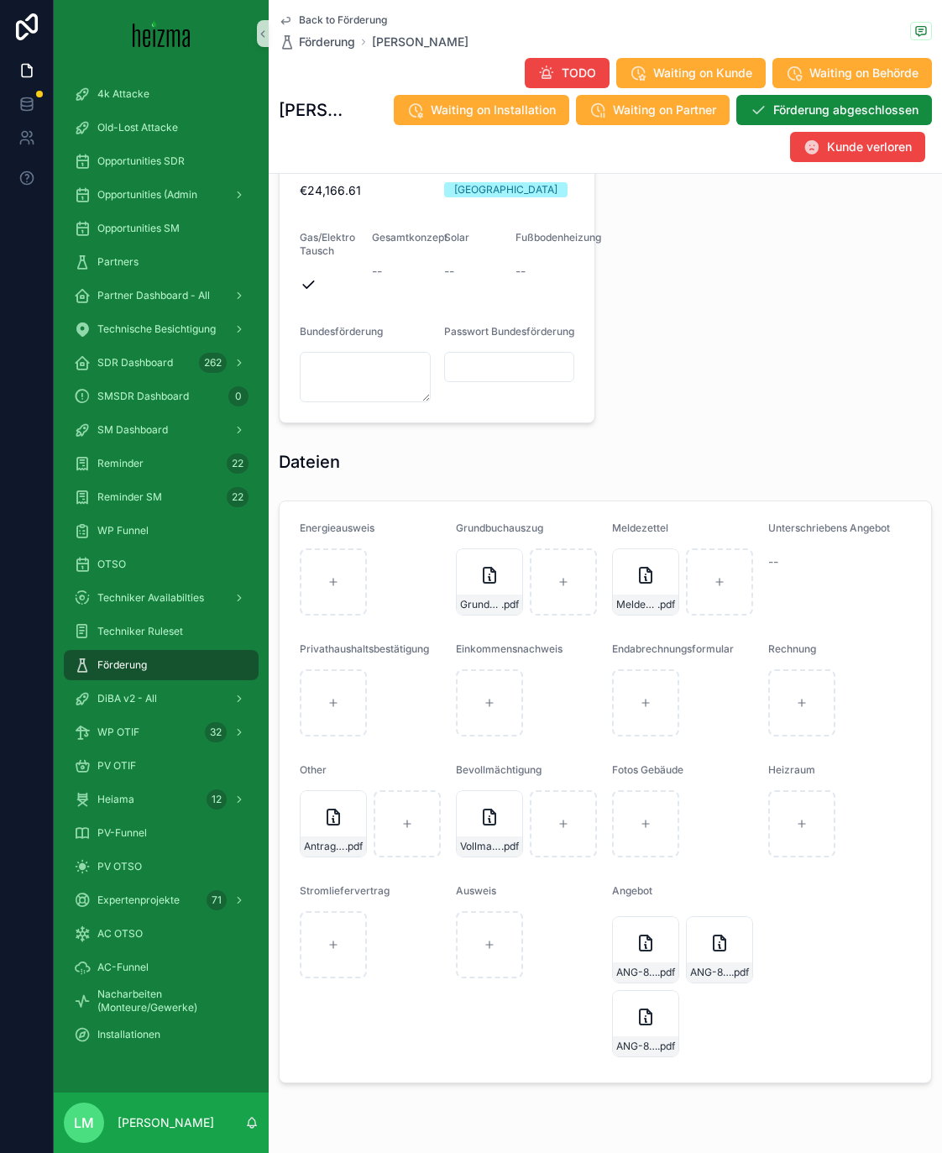
scroll to position [1481, 0]
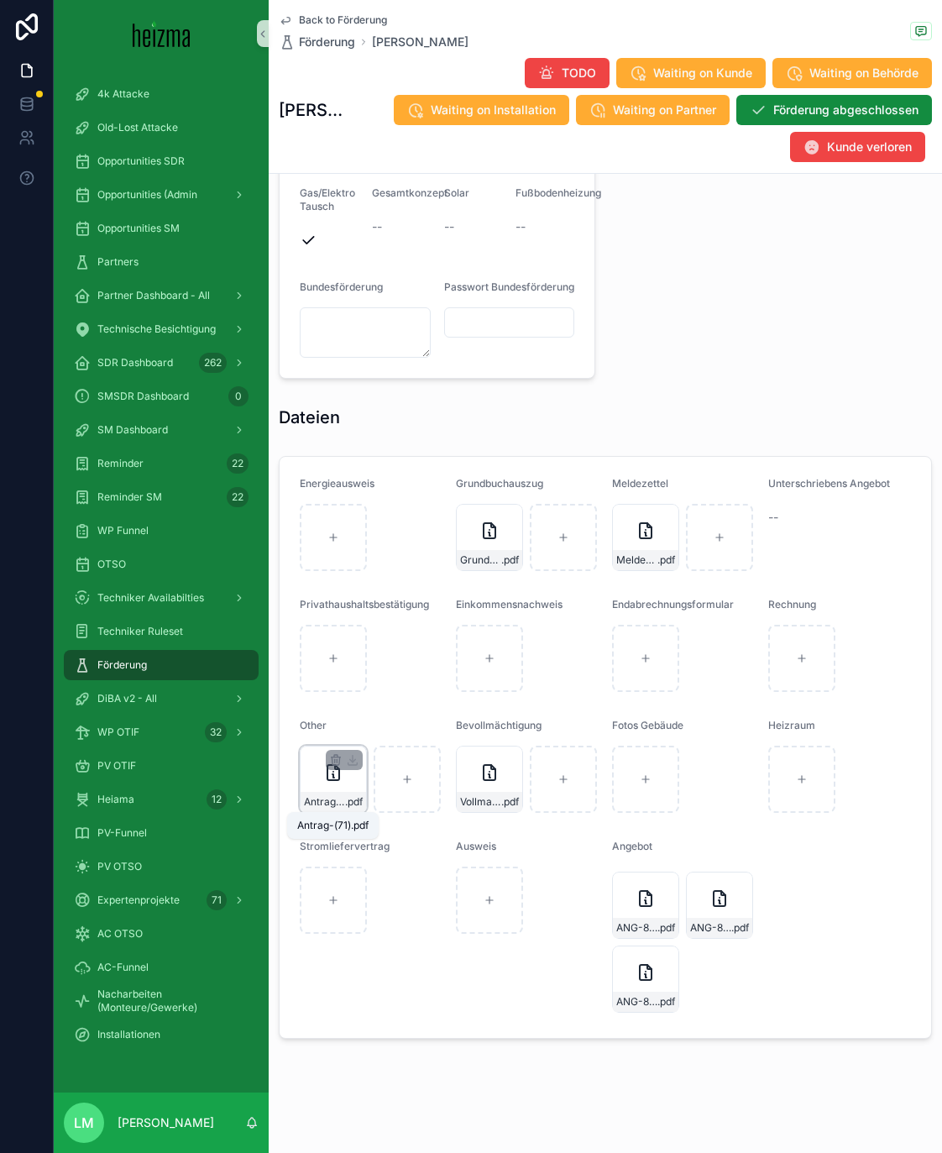
click at [345, 673] on span ".pdf" at bounding box center [354, 801] width 18 height 13
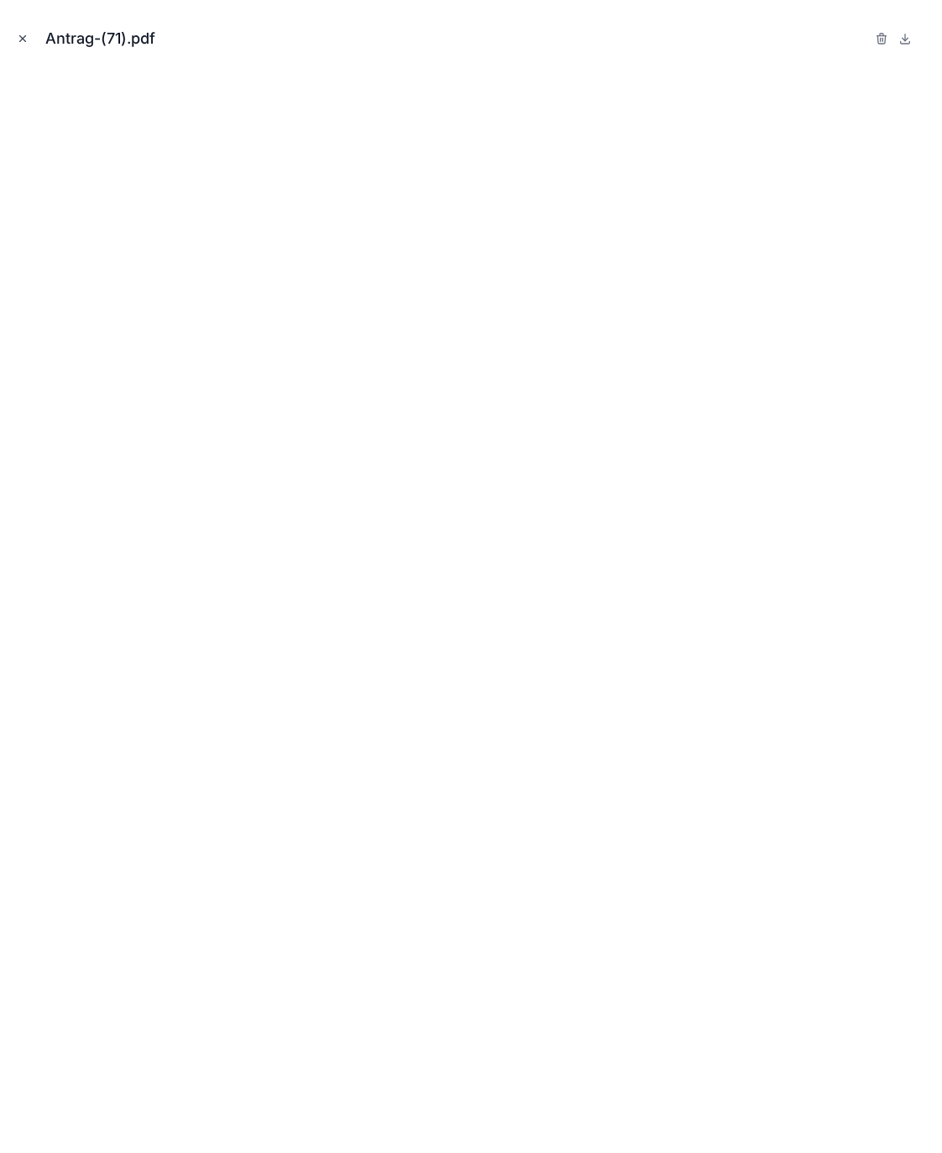
click at [23, 40] on icon "Close modal" at bounding box center [23, 39] width 12 height 12
